Goal: Transaction & Acquisition: Download file/media

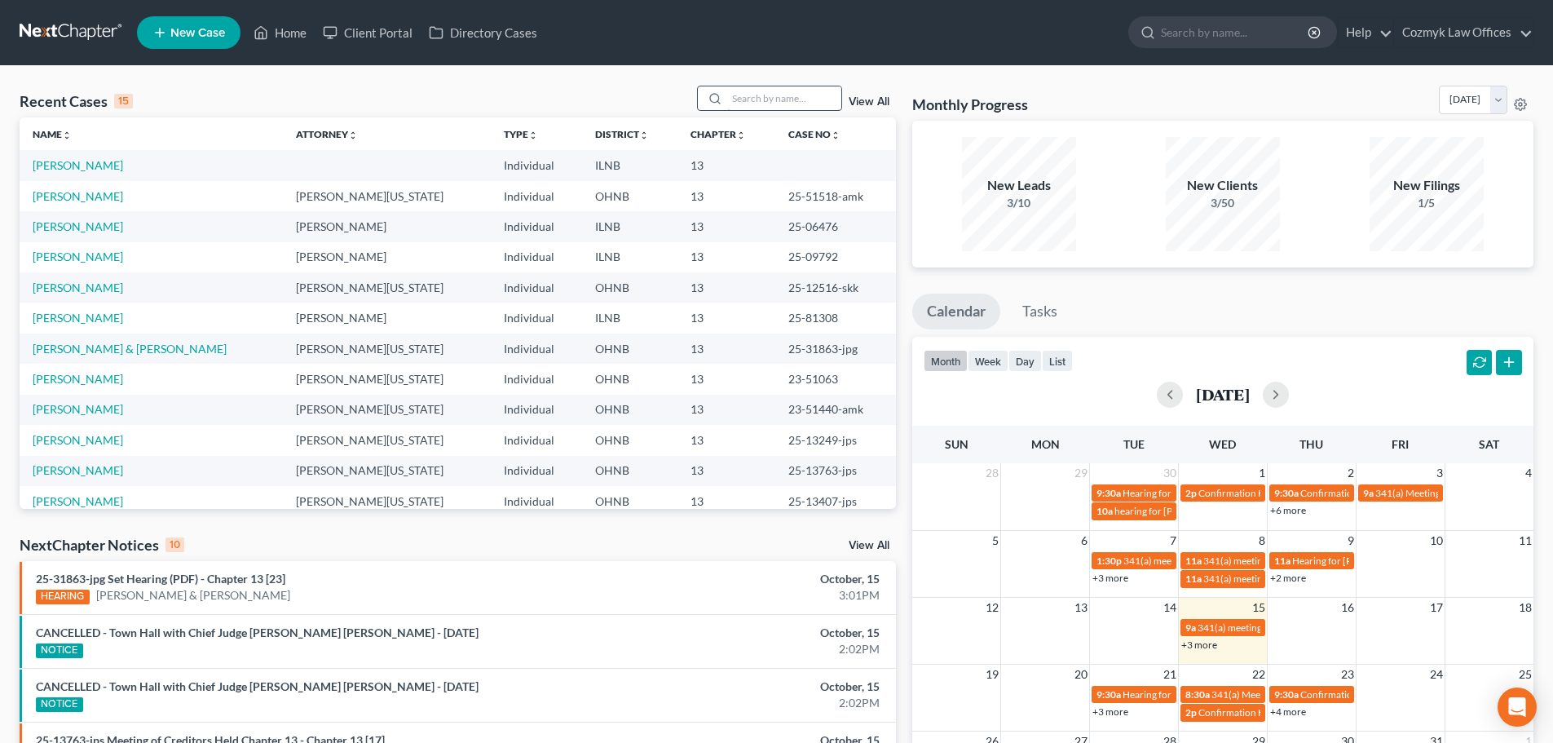
click at [769, 100] on input "search" at bounding box center [784, 98] width 114 height 24
type input "narney"
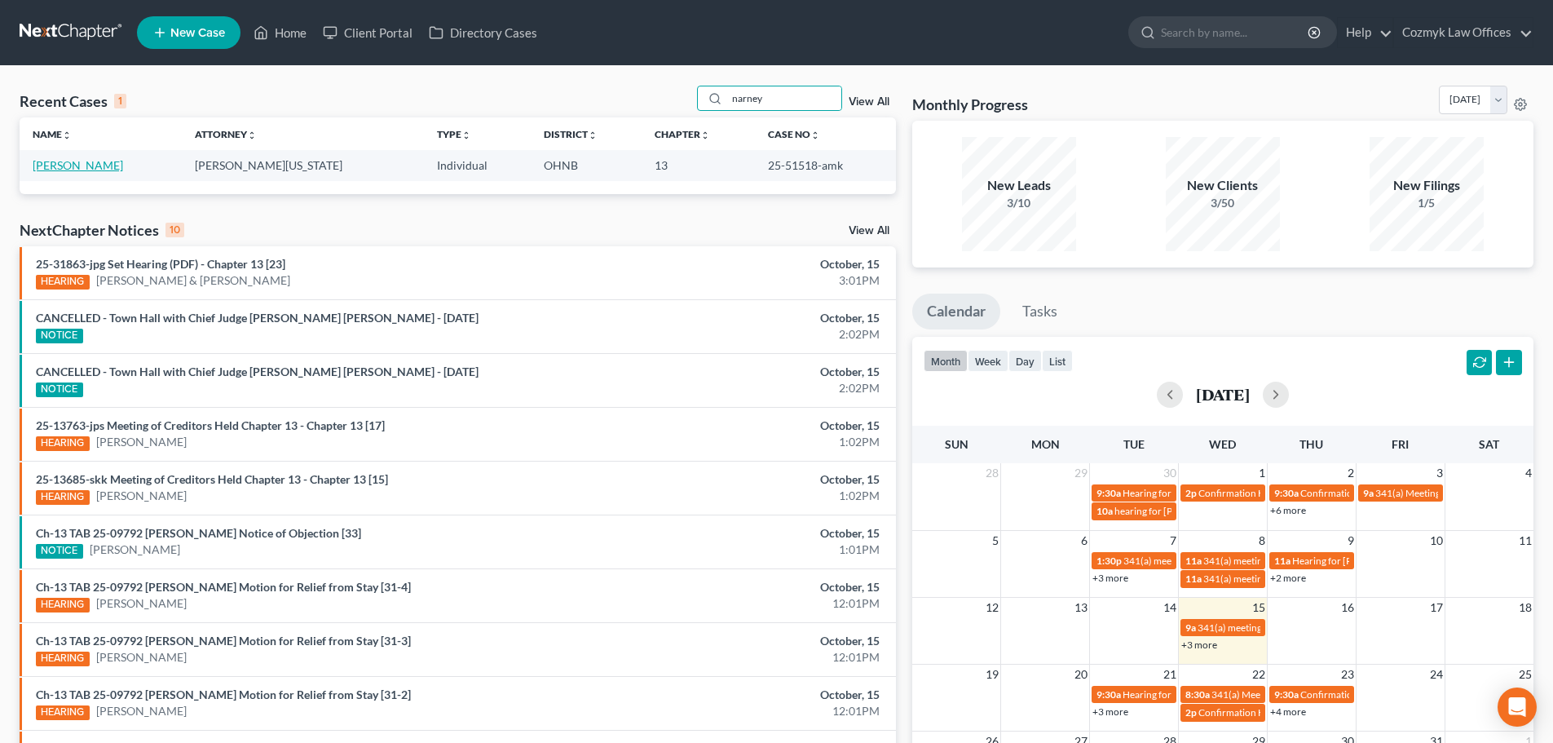
click at [80, 166] on link "[PERSON_NAME]" at bounding box center [78, 165] width 91 height 14
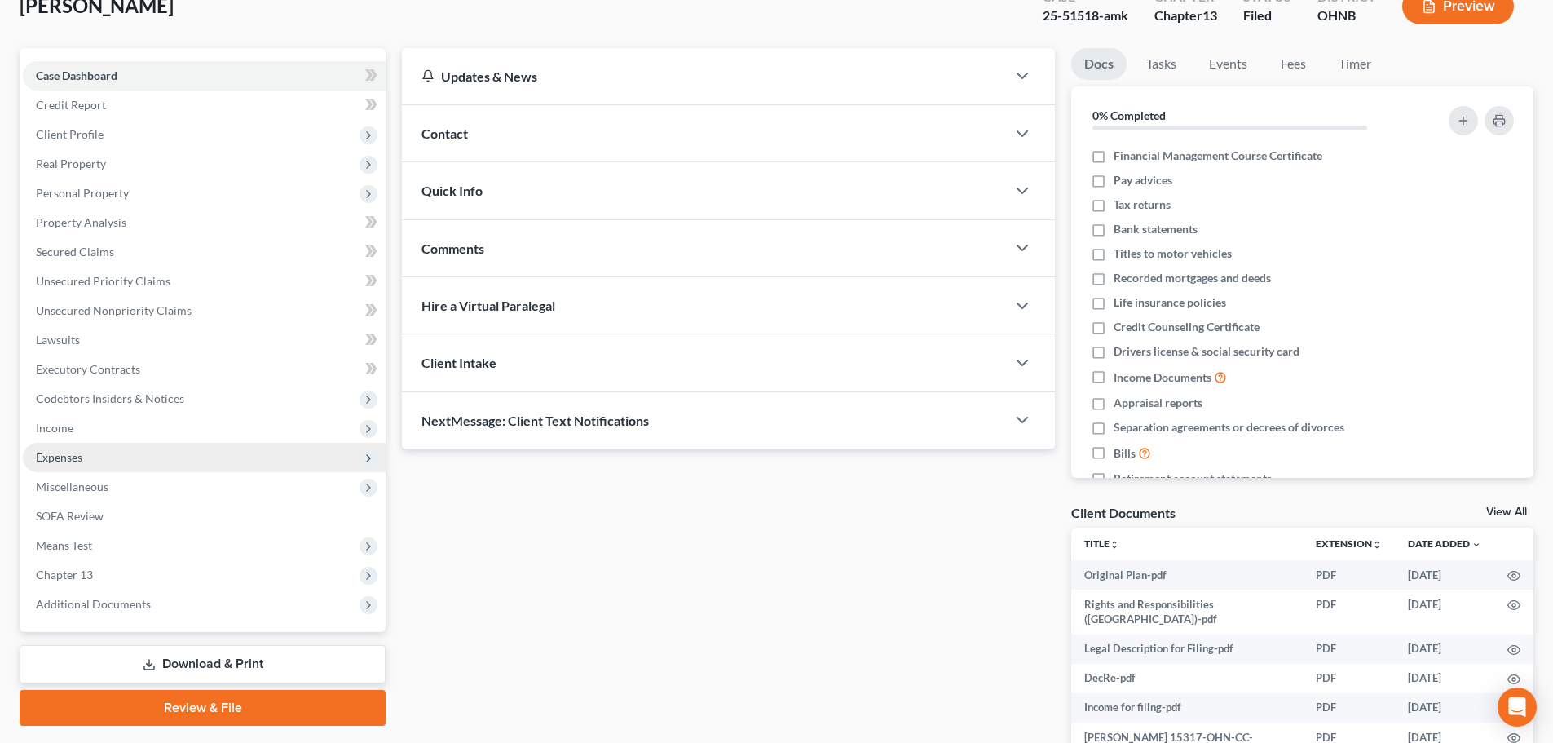
scroll to position [219, 0]
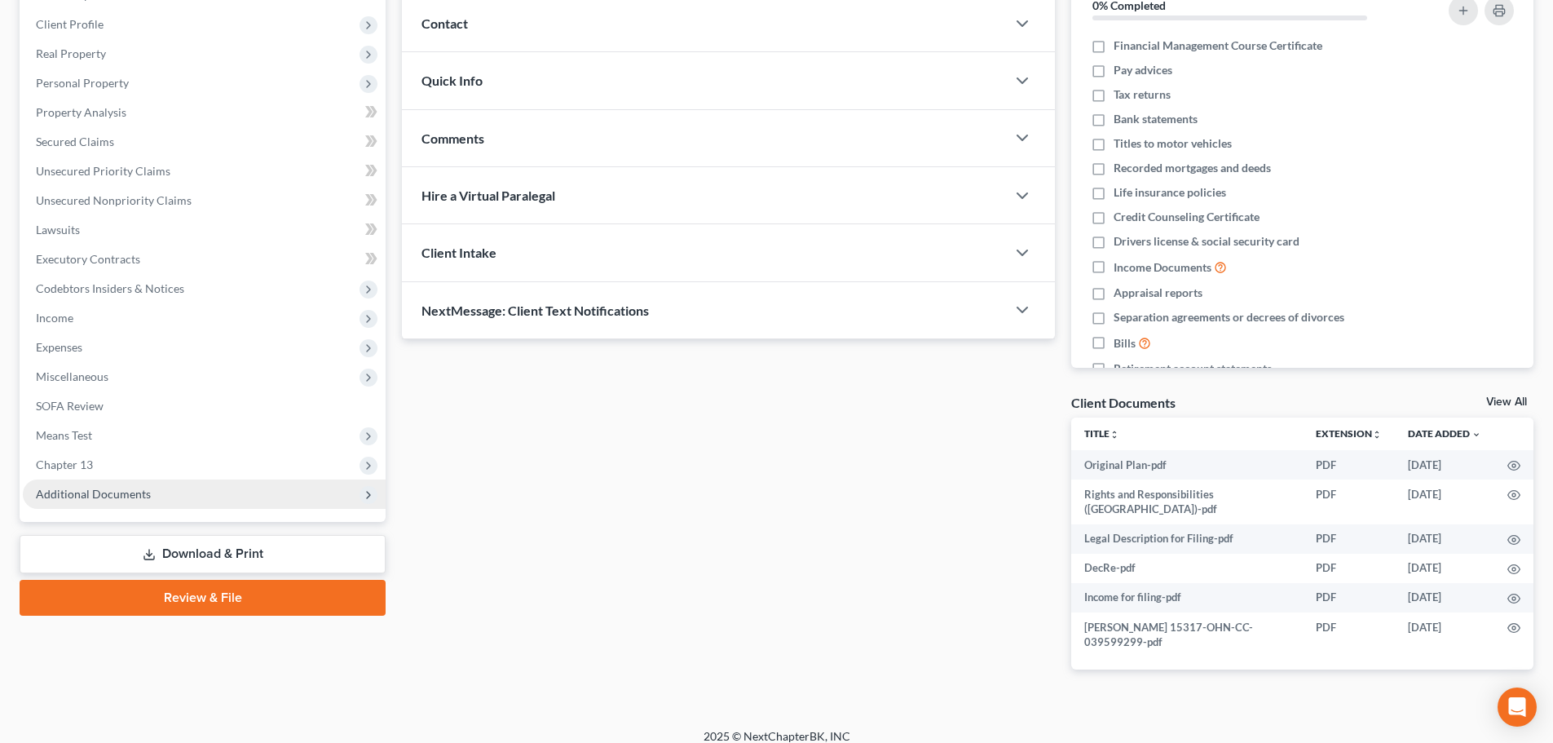
click at [100, 502] on span "Additional Documents" at bounding box center [204, 493] width 363 height 29
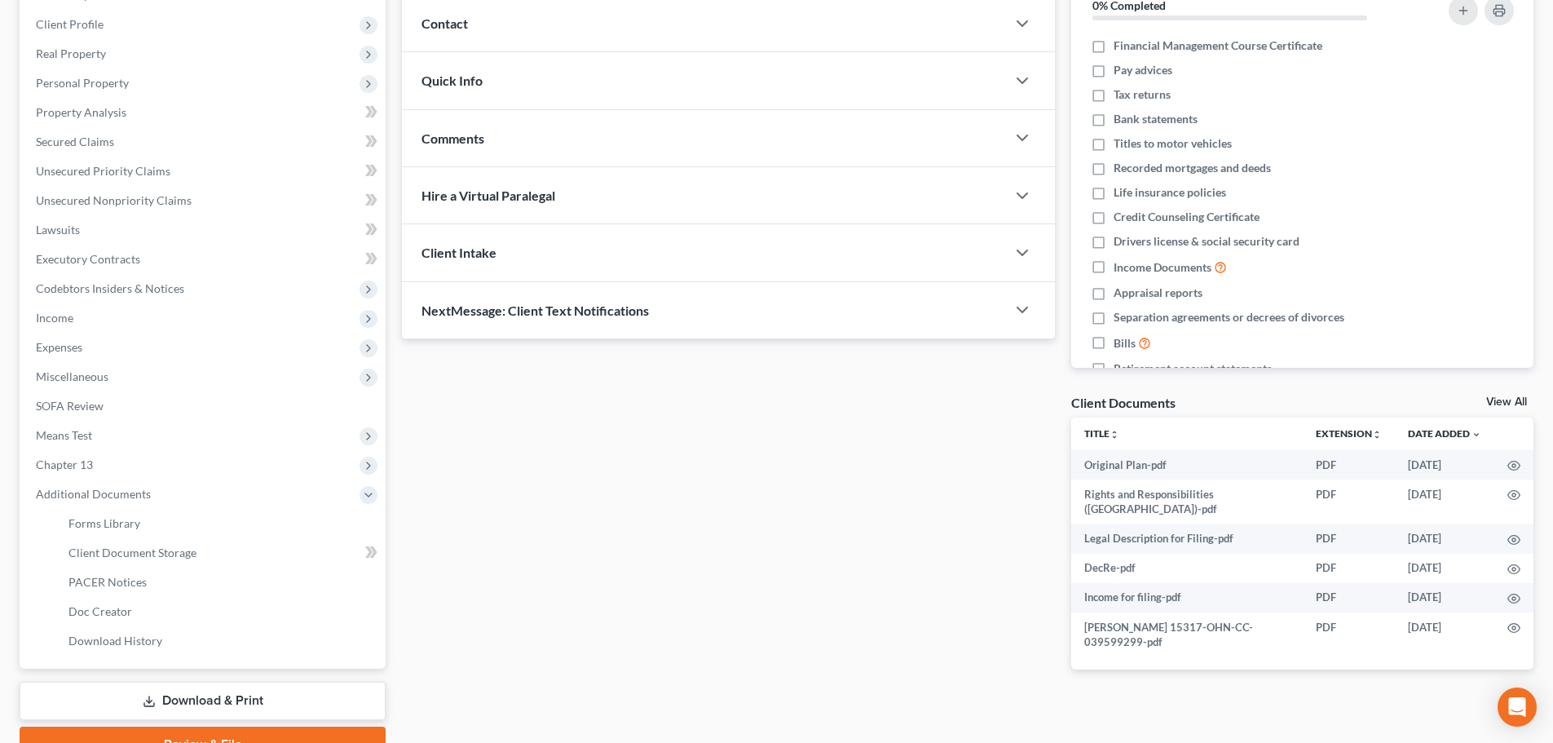
click at [195, 700] on link "Download & Print" at bounding box center [203, 701] width 366 height 38
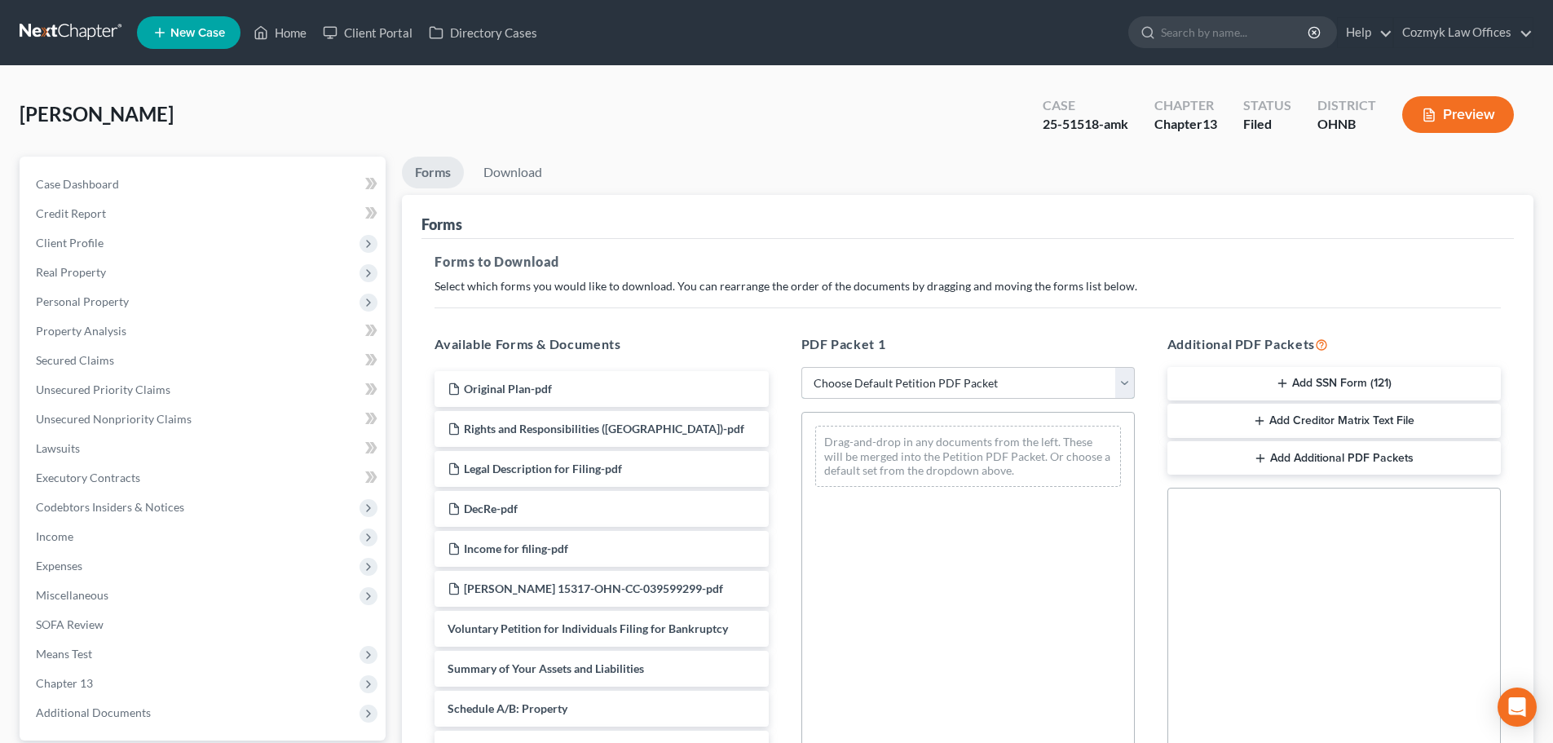
click at [943, 378] on select "Choose Default Petition PDF Packet Complete Bankruptcy Petition (all forms and …" at bounding box center [968, 383] width 333 height 33
select select "3"
click at [802, 367] on select "Choose Default Petition PDF Packet Complete Bankruptcy Petition (all forms and …" at bounding box center [968, 383] width 333 height 33
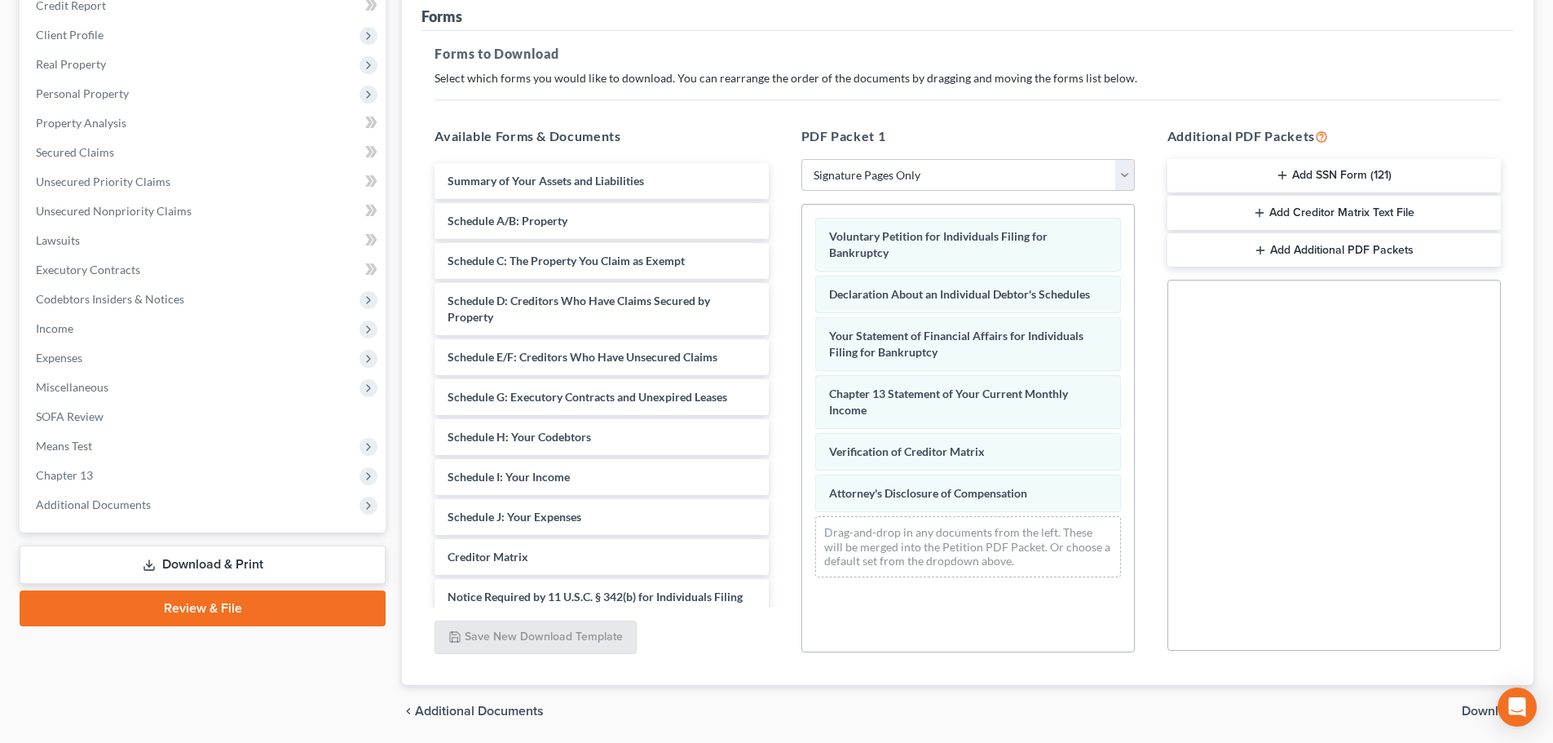
scroll to position [264, 0]
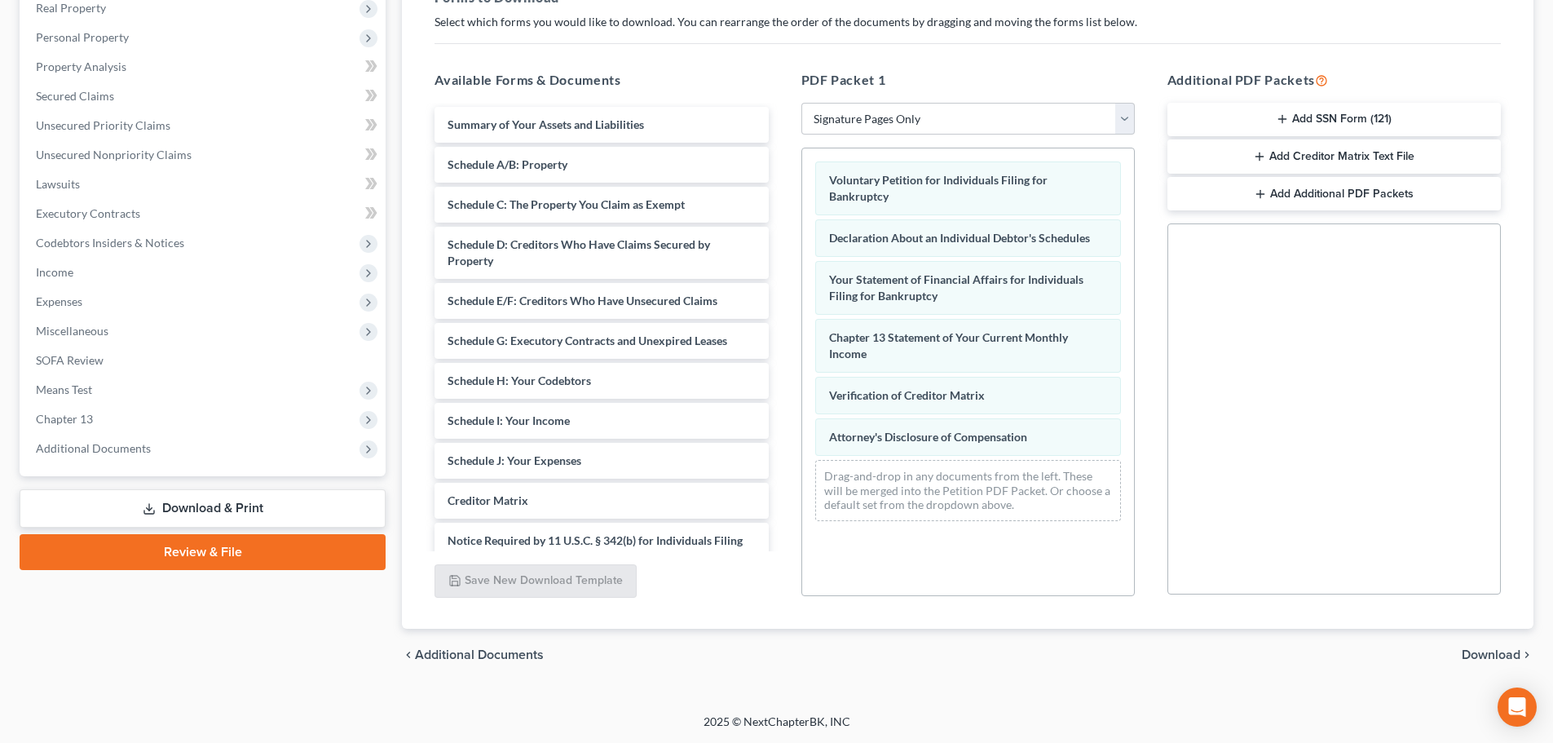
click at [1481, 653] on span "Download" at bounding box center [1491, 654] width 59 height 13
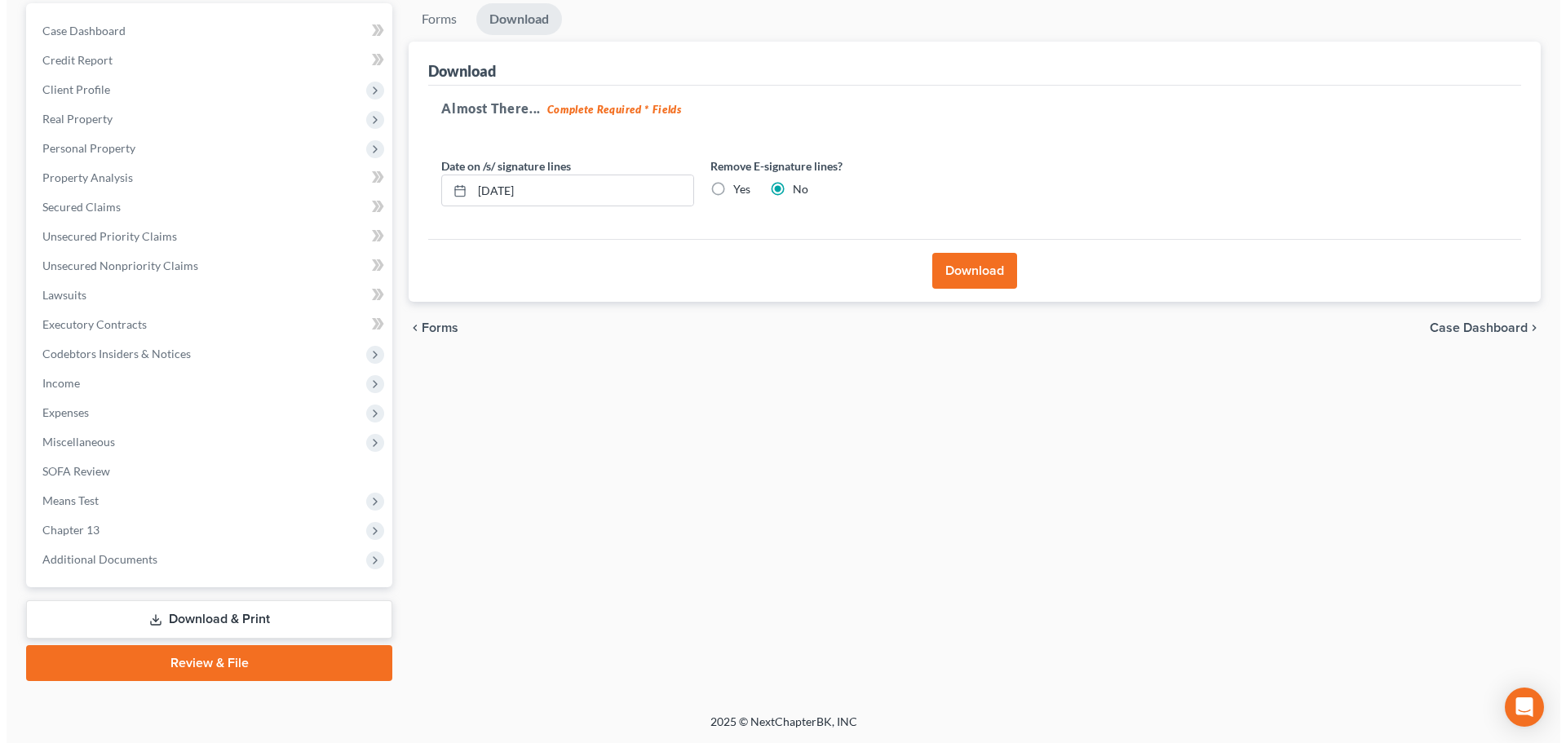
scroll to position [153, 0]
click at [966, 277] on button "Download" at bounding box center [967, 271] width 85 height 36
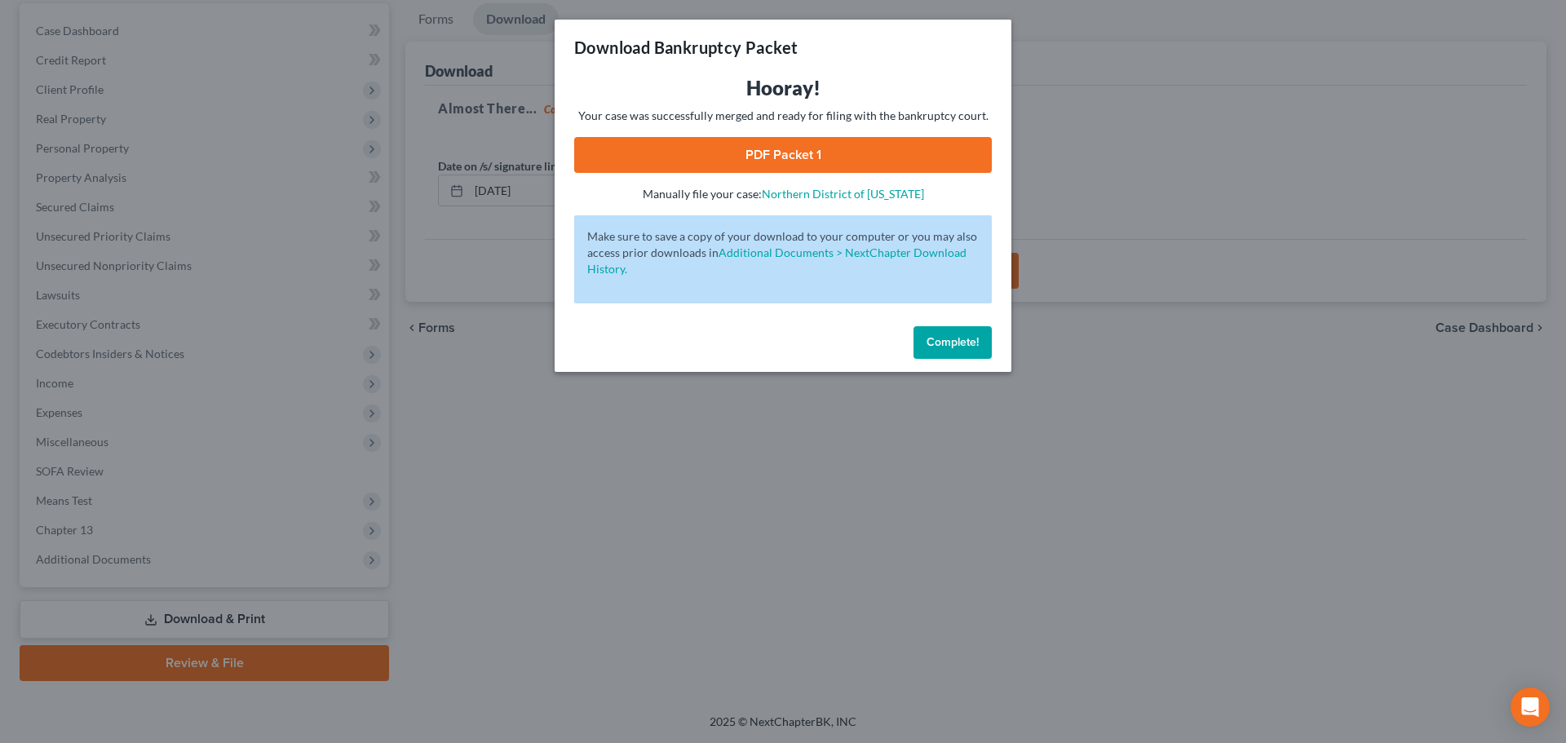
click at [861, 139] on link "PDF Packet 1" at bounding box center [782, 155] width 417 height 36
click at [952, 351] on button "Complete!" at bounding box center [952, 342] width 78 height 33
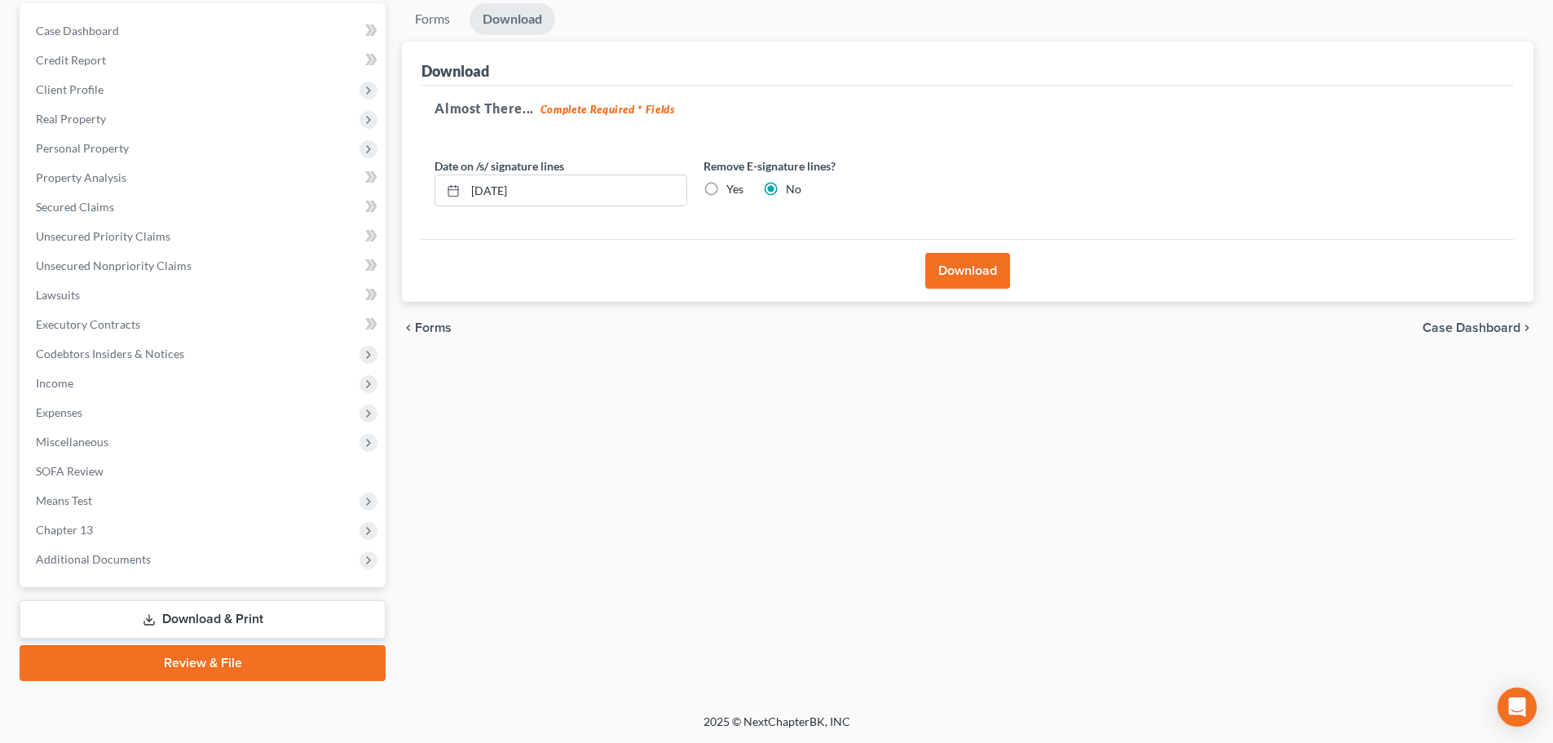
click at [727, 183] on label "Yes" at bounding box center [735, 189] width 17 height 16
click at [733, 183] on input "Yes" at bounding box center [738, 186] width 11 height 11
radio input "true"
radio input "false"
click at [953, 264] on button "Download" at bounding box center [967, 271] width 85 height 36
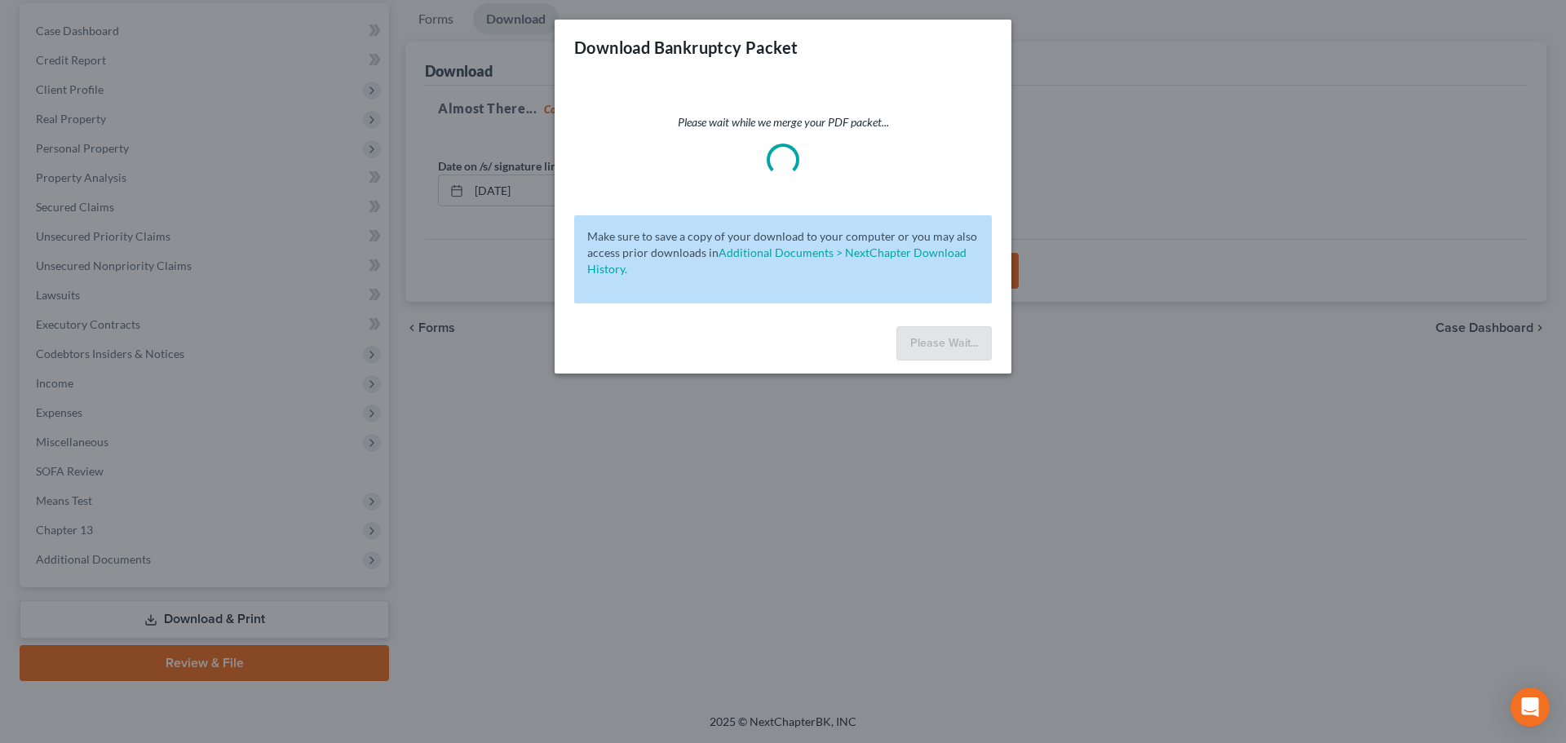
click at [1227, 490] on div "Download Bankruptcy Packet Please wait while we merge your PDF packet... Make s…" at bounding box center [783, 371] width 1566 height 743
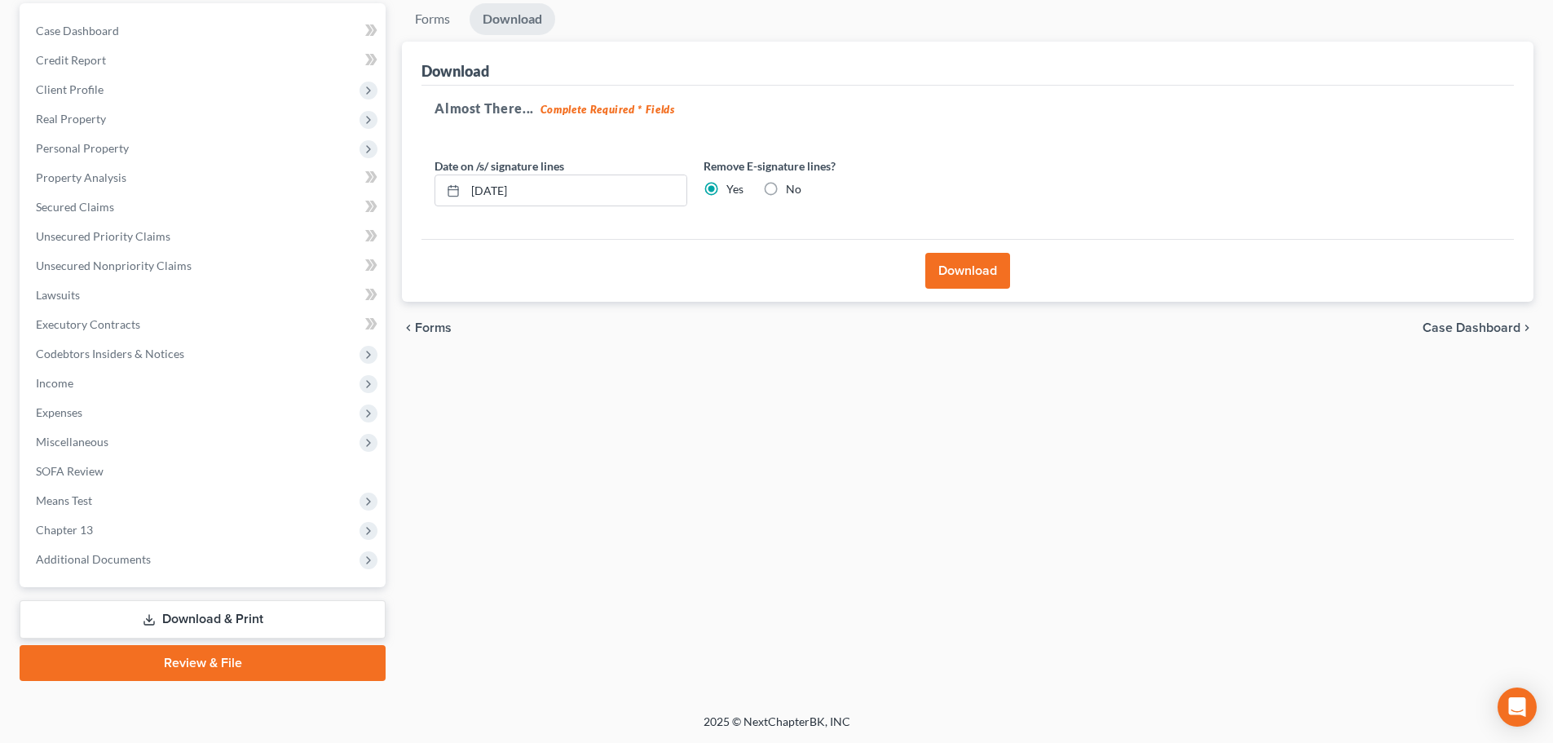
click at [975, 281] on button "Download" at bounding box center [967, 271] width 85 height 36
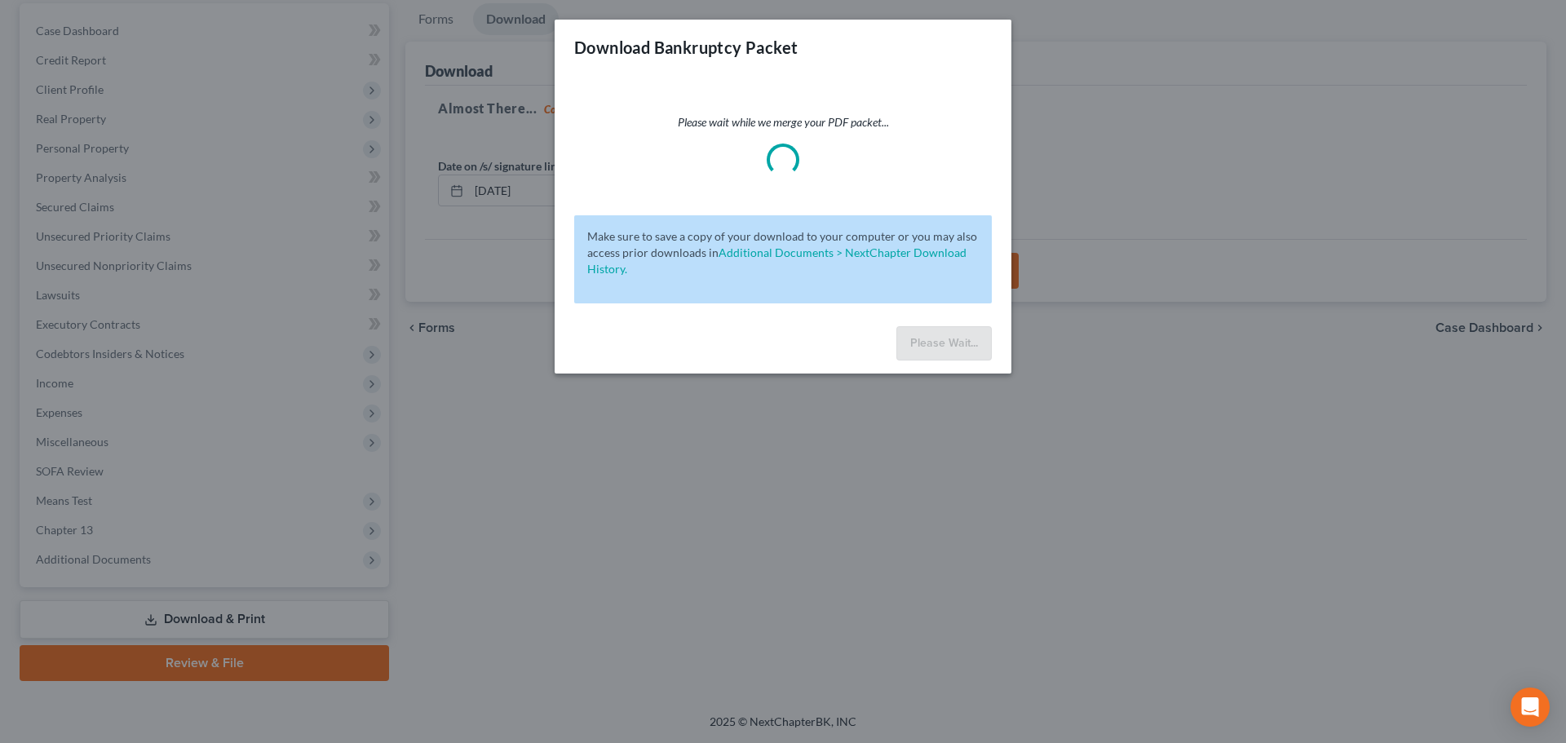
click at [997, 568] on div "Download Bankruptcy Packet Please wait while we merge your PDF packet... Make s…" at bounding box center [783, 371] width 1566 height 743
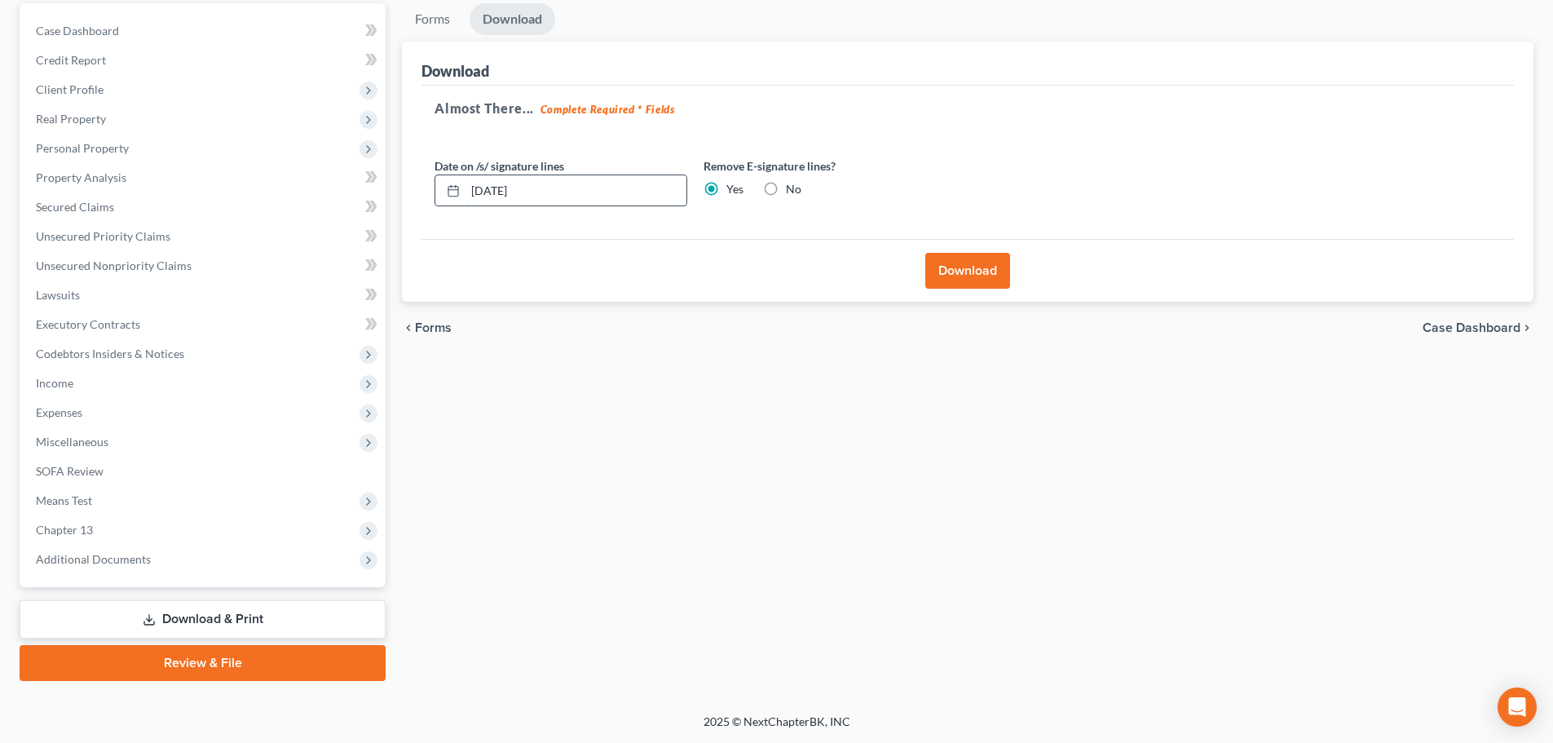
drag, startPoint x: 541, startPoint y: 198, endPoint x: 446, endPoint y: 193, distance: 94.7
click at [445, 200] on div "[DATE]" at bounding box center [561, 190] width 253 height 33
type input "[DATE]"
click at [955, 273] on button "Download" at bounding box center [967, 271] width 85 height 36
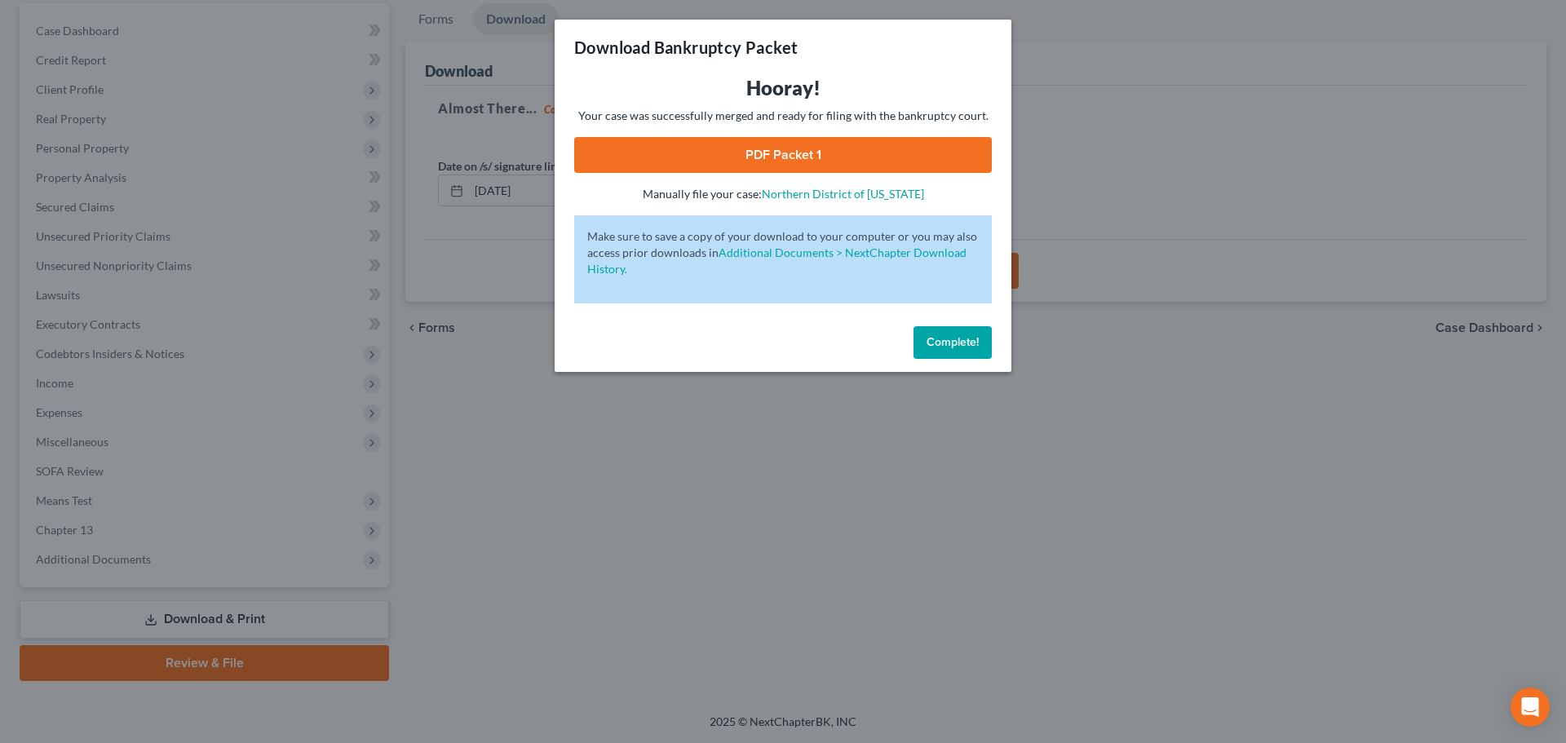
click at [931, 160] on link "PDF Packet 1" at bounding box center [782, 155] width 417 height 36
